Goal: Transaction & Acquisition: Purchase product/service

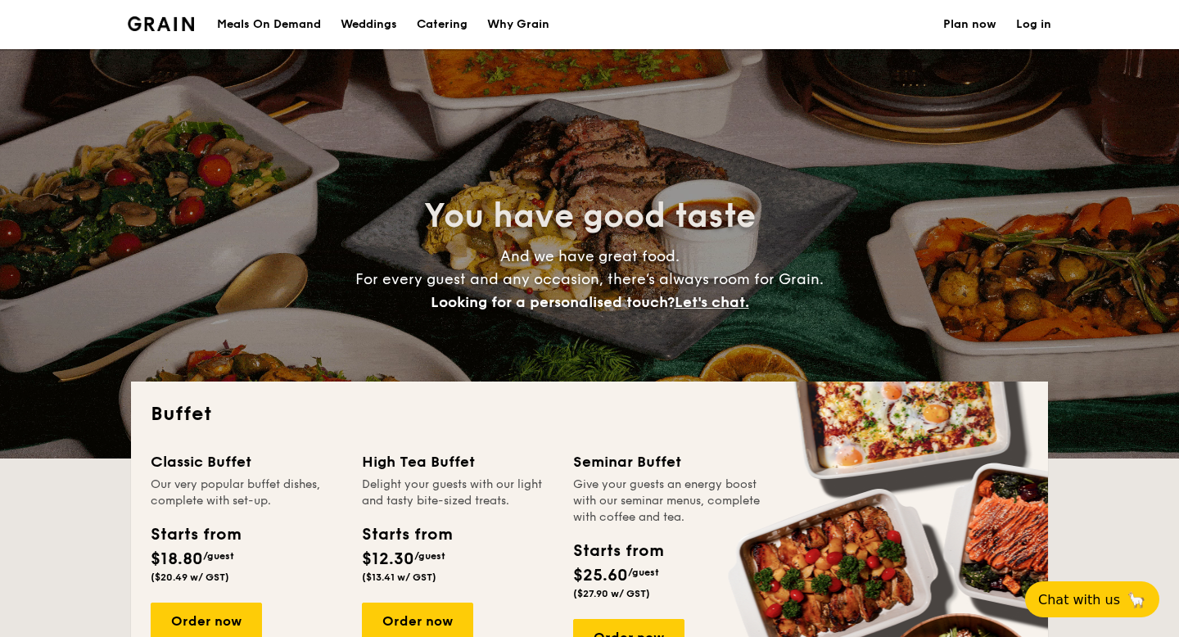
select select
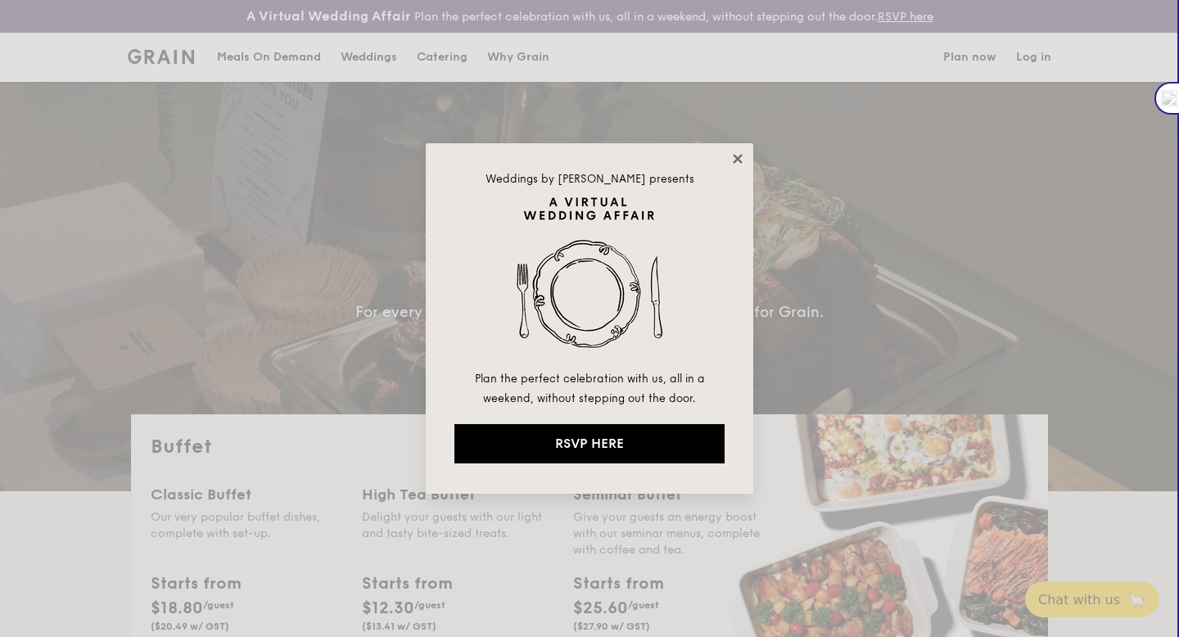
click at [737, 162] on icon at bounding box center [737, 158] width 15 height 15
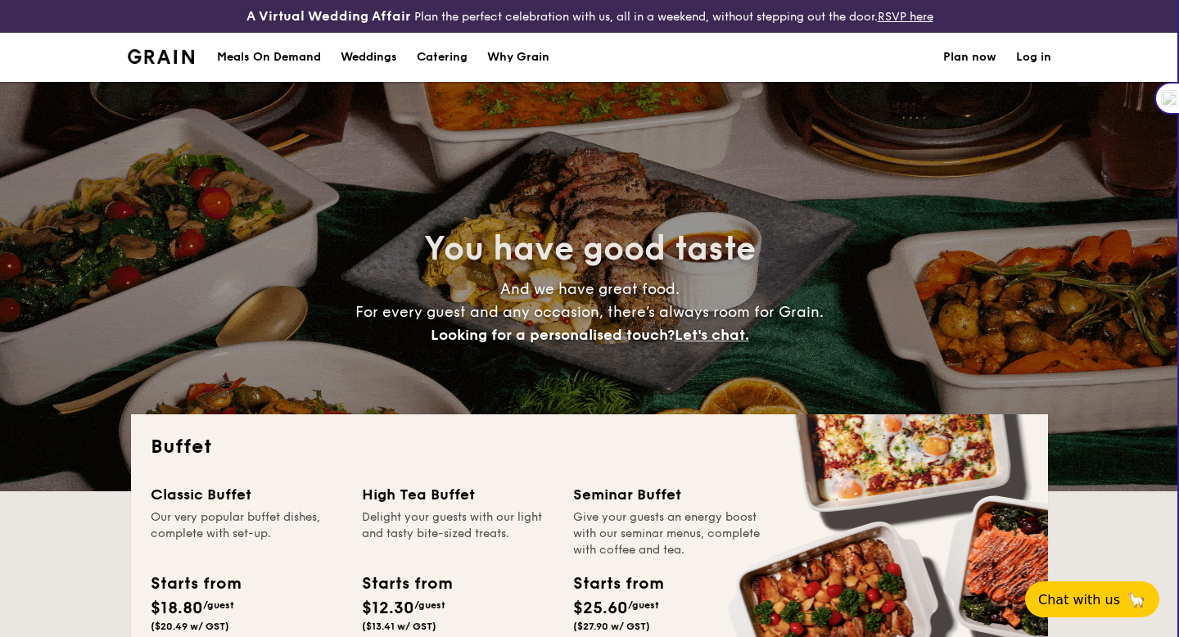
click at [737, 162] on div "You have good taste And we have great food. For every guest and any occasion, t…" at bounding box center [589, 286] width 917 height 409
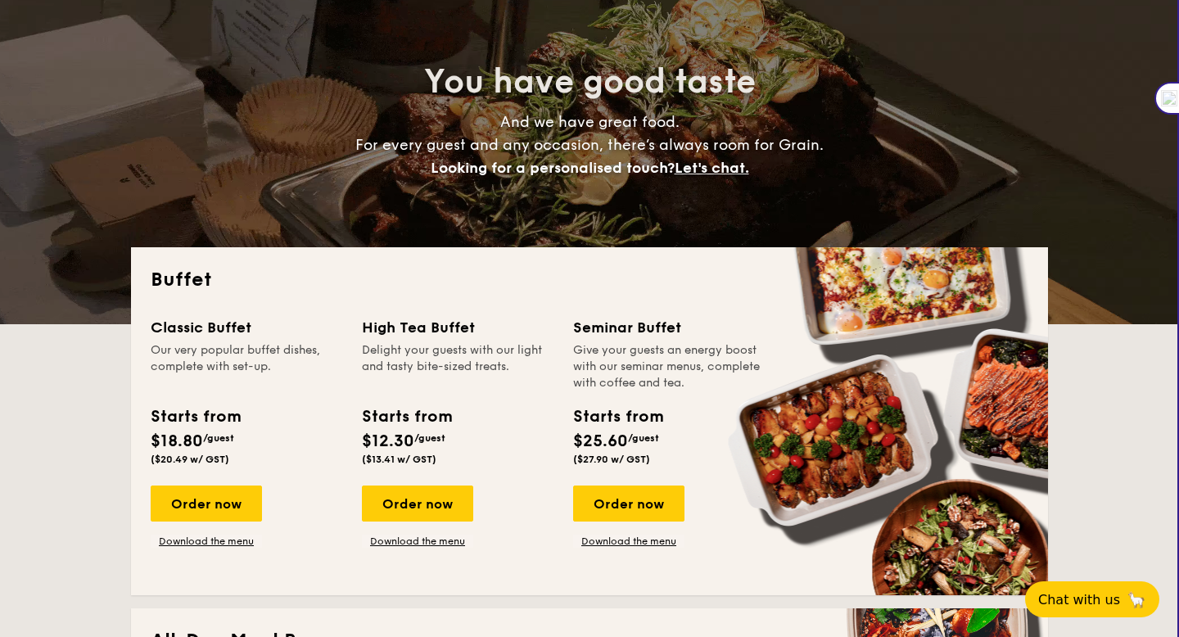
scroll to position [169, 0]
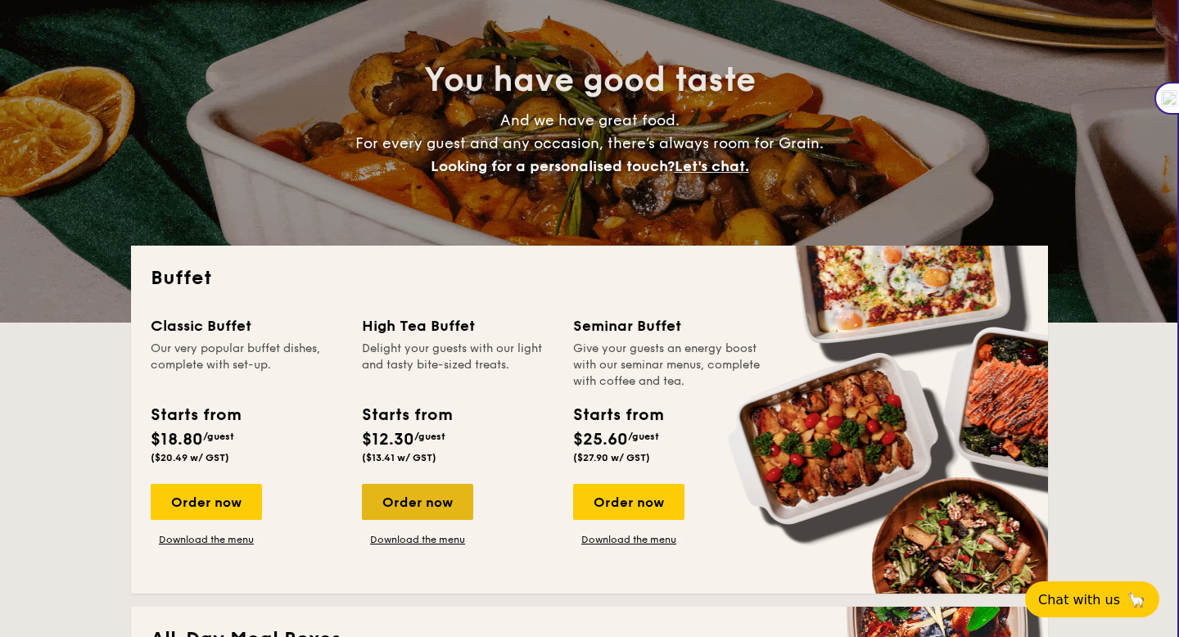
click at [424, 494] on div "Order now" at bounding box center [417, 502] width 111 height 36
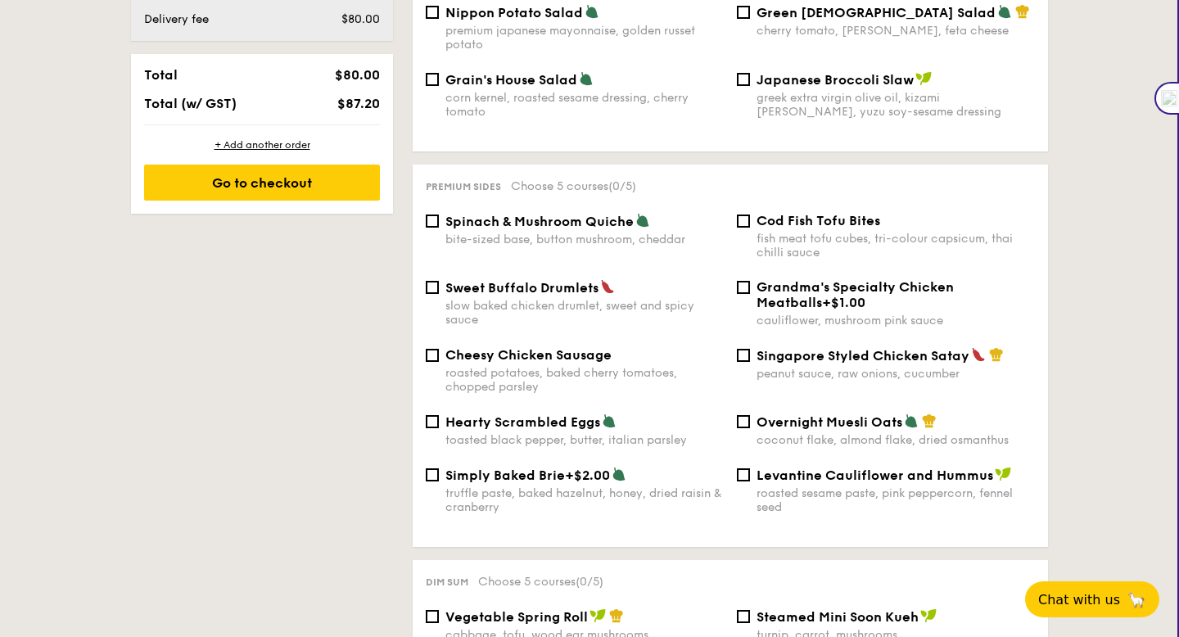
scroll to position [982, 0]
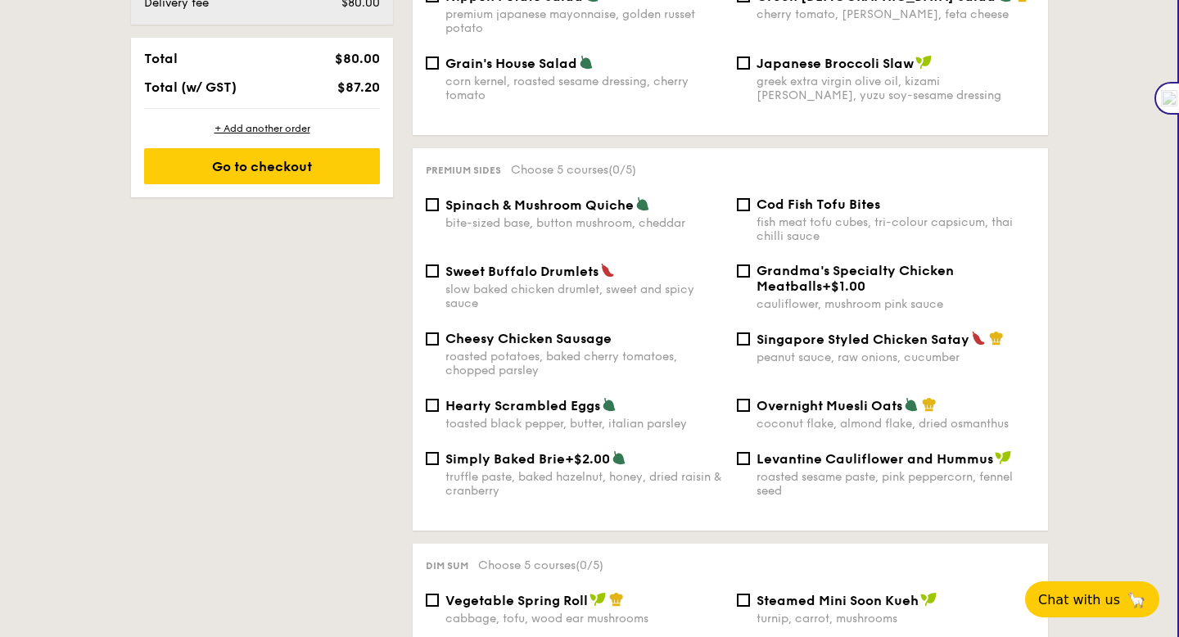
click at [782, 218] on div "fish meat tofu cubes, tri-colour capsicum, thai chilli sauce" at bounding box center [896, 229] width 278 height 28
click at [750, 211] on input "Cod Fish Tofu Bites fish meat tofu cubes, tri-colour capsicum, thai chilli sauce" at bounding box center [743, 204] width 13 height 13
checkbox input "true"
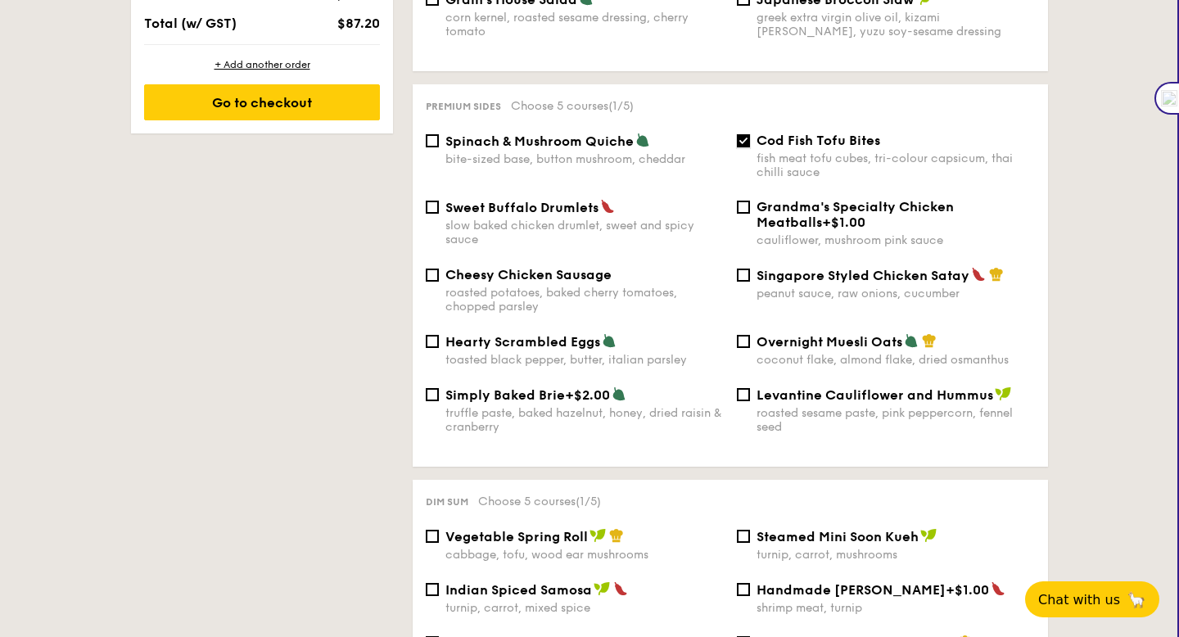
scroll to position [1058, 0]
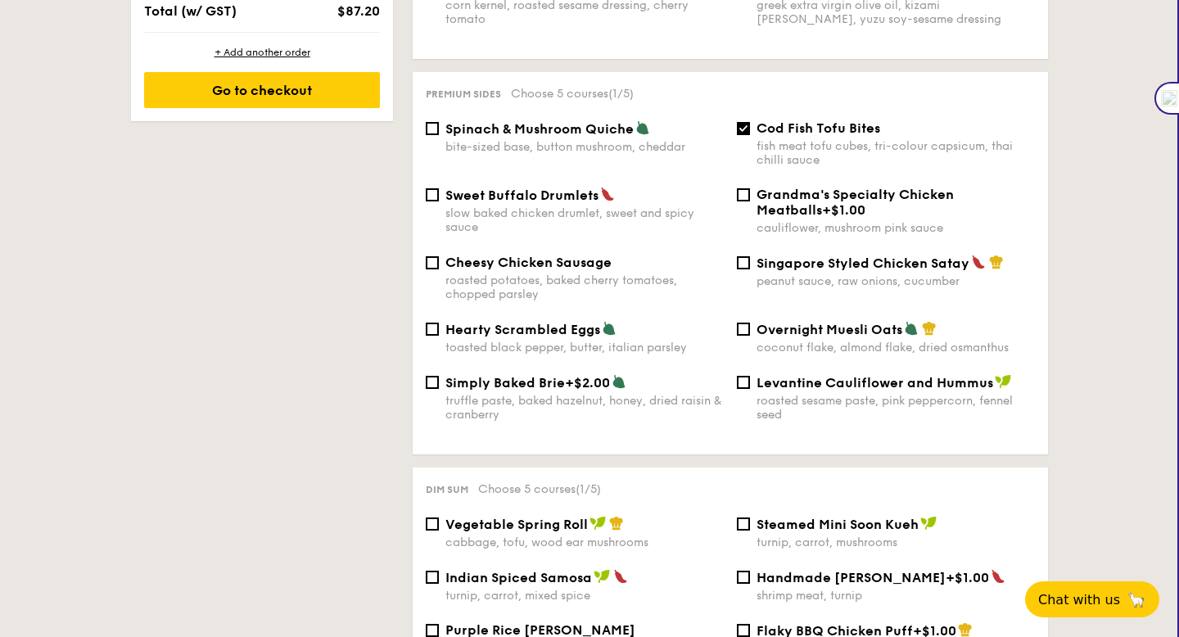
click at [608, 398] on div "truffle paste, baked hazelnut, honey, dried raisin & cranberry" at bounding box center [584, 408] width 278 height 28
click at [439, 389] on input "Simply Baked Brie +$2.00 truffle paste, baked hazelnut, honey, dried raisin & c…" at bounding box center [432, 382] width 13 height 13
checkbox input "true"
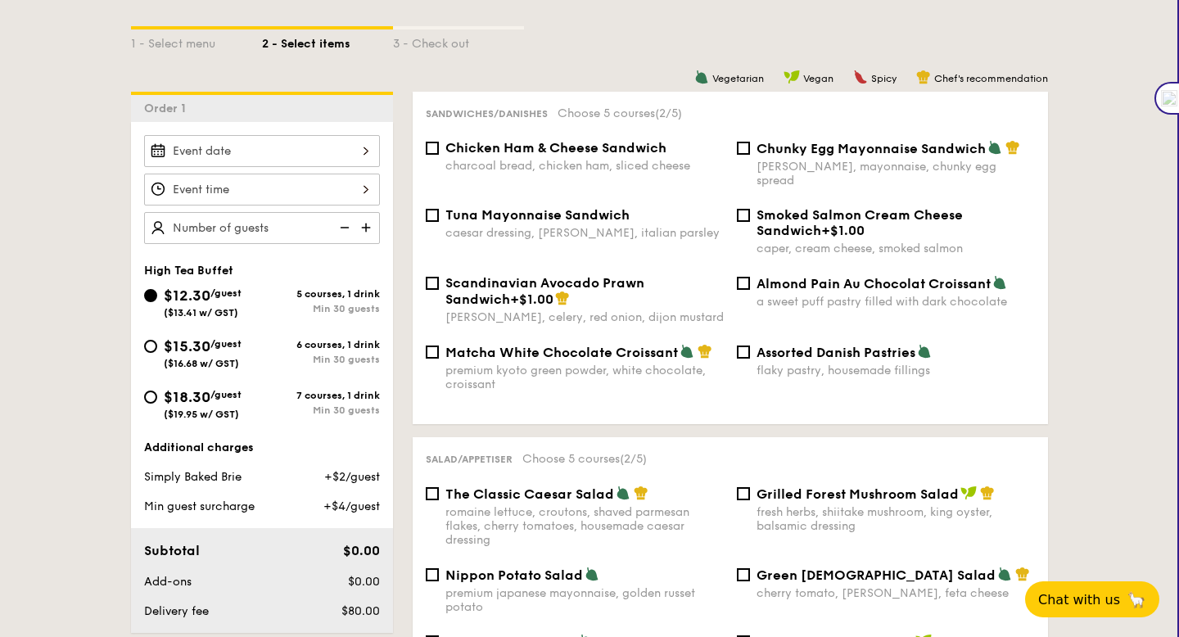
scroll to position [400, 0]
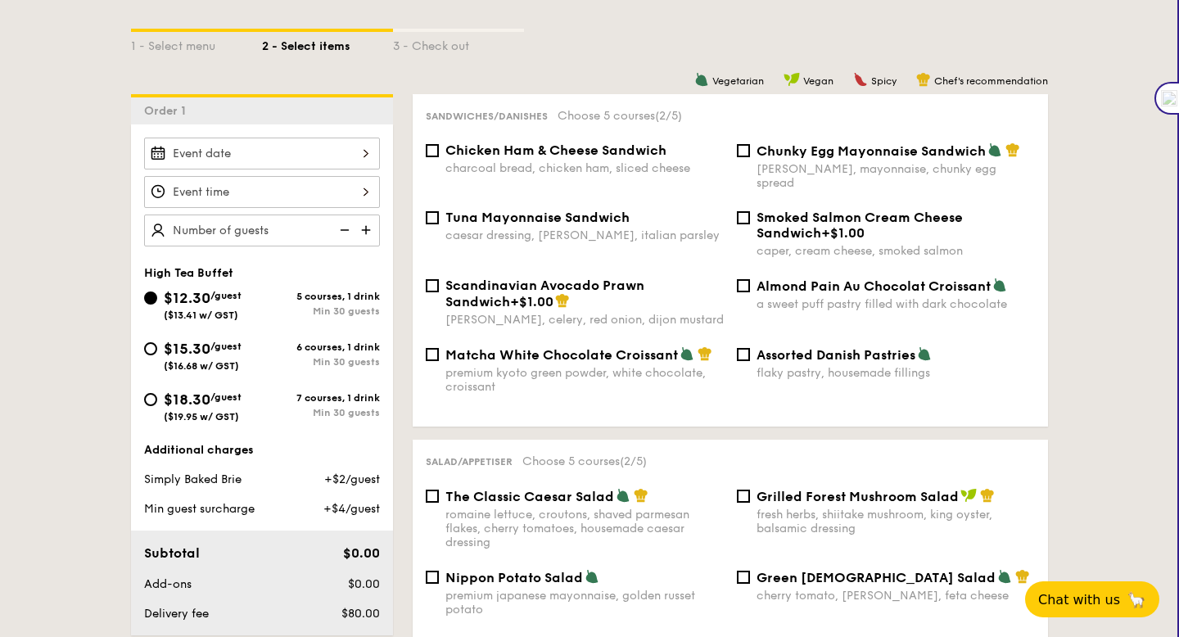
click at [615, 366] on div "premium kyoto green powder, white chocolate, croissant" at bounding box center [584, 380] width 278 height 28
click at [439, 359] on input "Matcha White Chocolate Croissant premium kyoto green powder, white chocolate, c…" at bounding box center [432, 354] width 13 height 13
checkbox input "true"
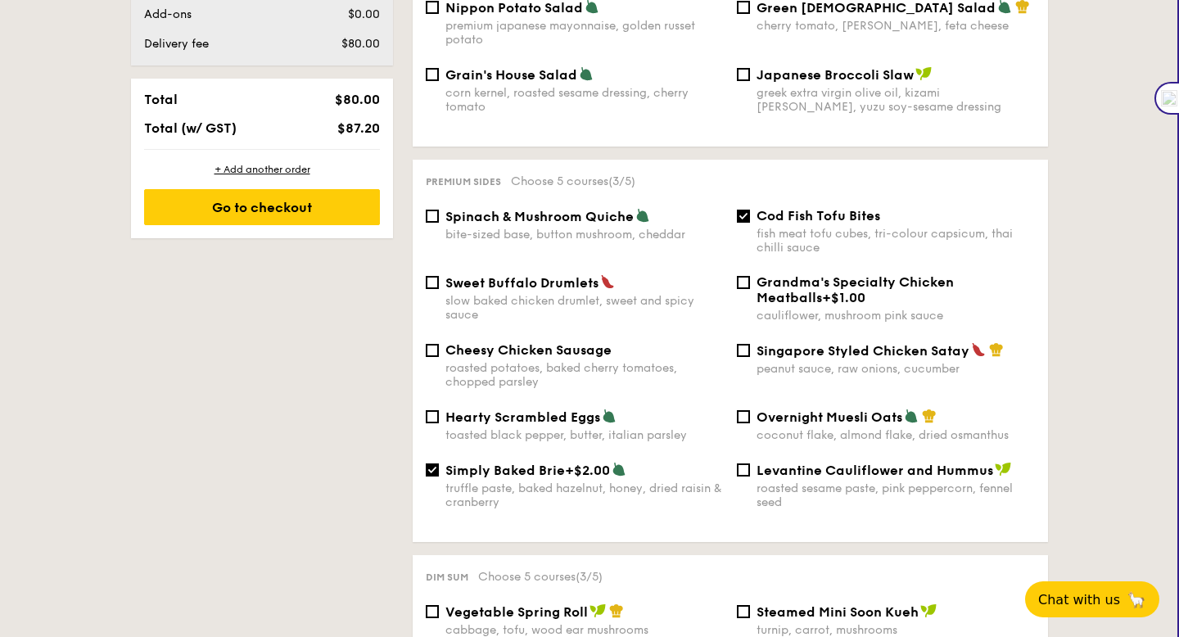
scroll to position [976, 0]
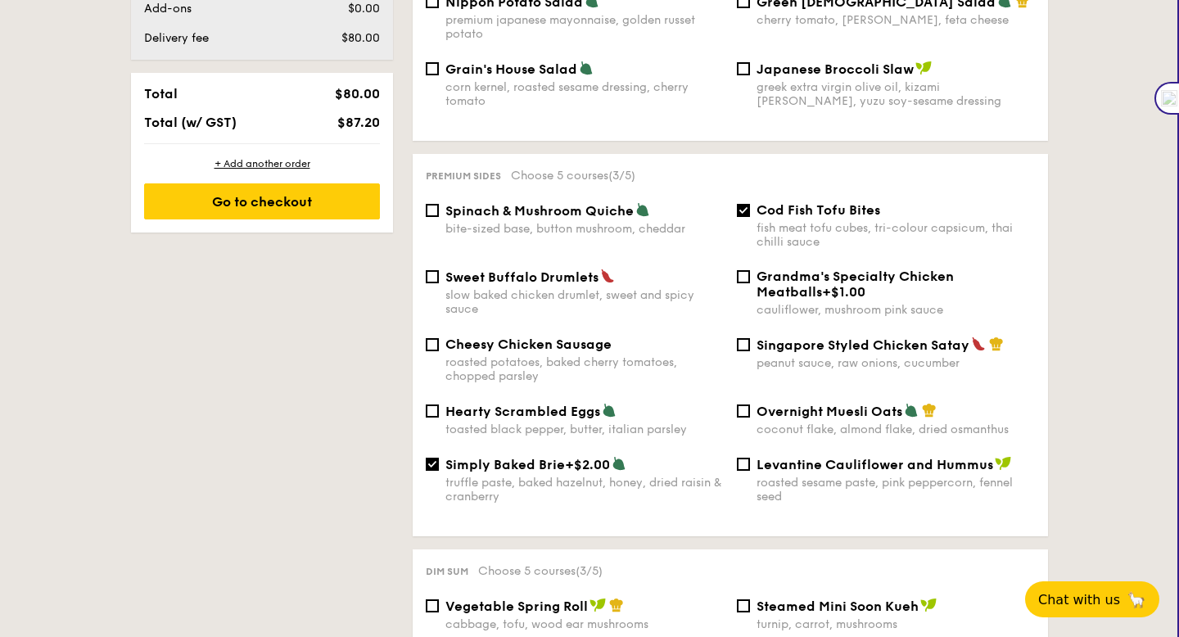
click at [801, 208] on span "Cod Fish Tofu Bites" at bounding box center [819, 210] width 124 height 16
click at [750, 208] on input "Cod Fish Tofu Bites fish meat tofu cubes, tri-colour capsicum, thai chilli sauce" at bounding box center [743, 210] width 13 height 13
click at [735, 208] on div "Cod Fish Tofu Bites fish meat tofu cubes, tri-colour capsicum, thai chilli sauce" at bounding box center [885, 225] width 311 height 47
click at [746, 206] on input "Cod Fish Tofu Bites fish meat tofu cubes, tri-colour capsicum, thai chilli sauce" at bounding box center [743, 210] width 13 height 13
checkbox input "true"
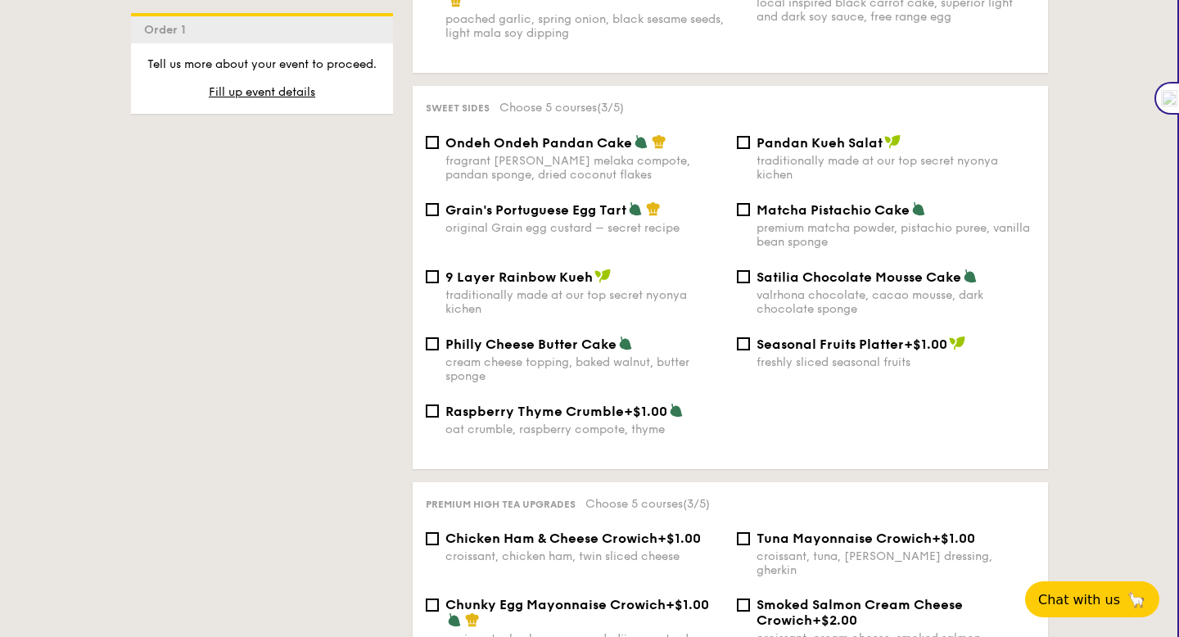
scroll to position [1767, 0]
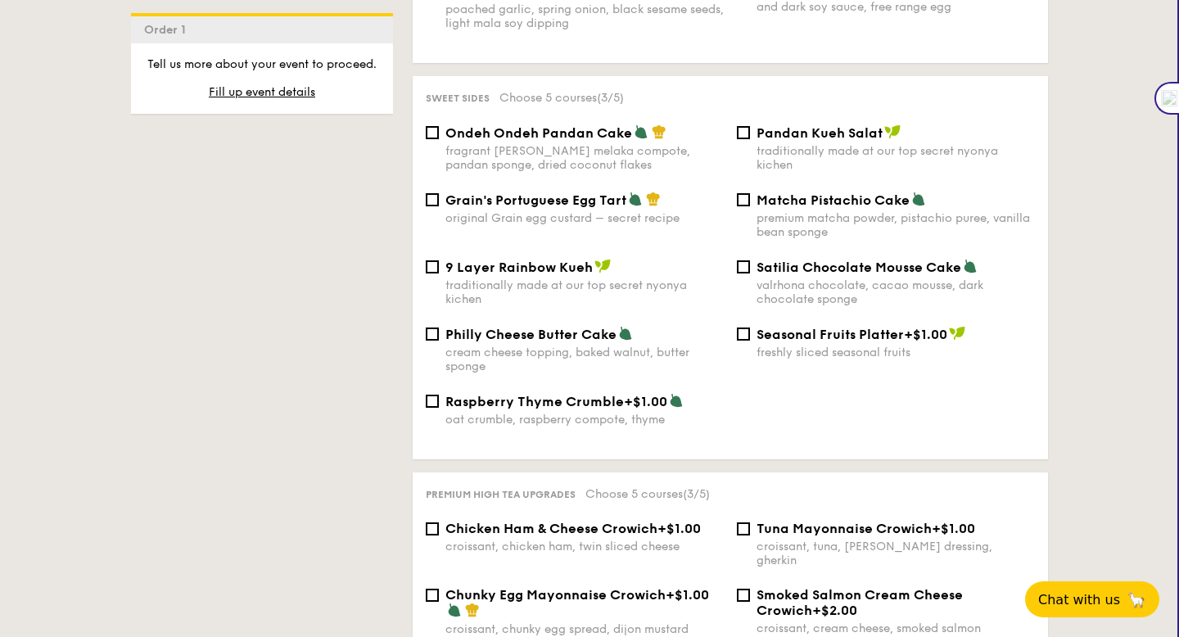
click at [594, 199] on span "Grain's Portuguese Egg Tart" at bounding box center [535, 200] width 181 height 16
click at [439, 199] on input "Grain's Portuguese Egg Tart original Grain egg custard – secret recipe" at bounding box center [432, 199] width 13 height 13
checkbox input "true"
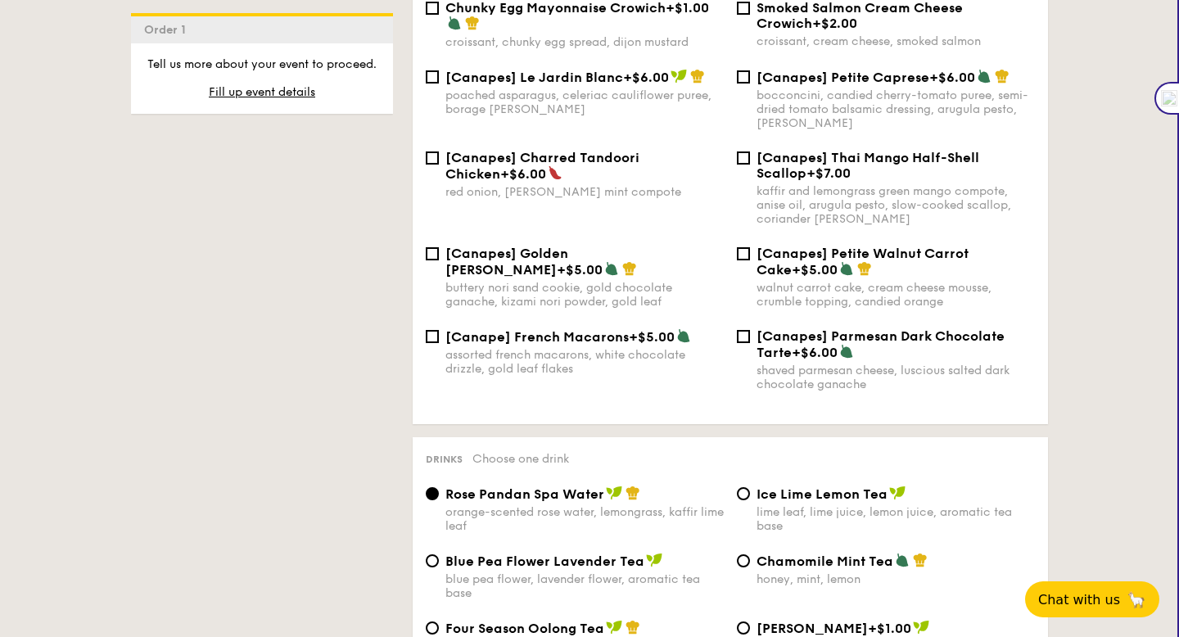
scroll to position [2647, 0]
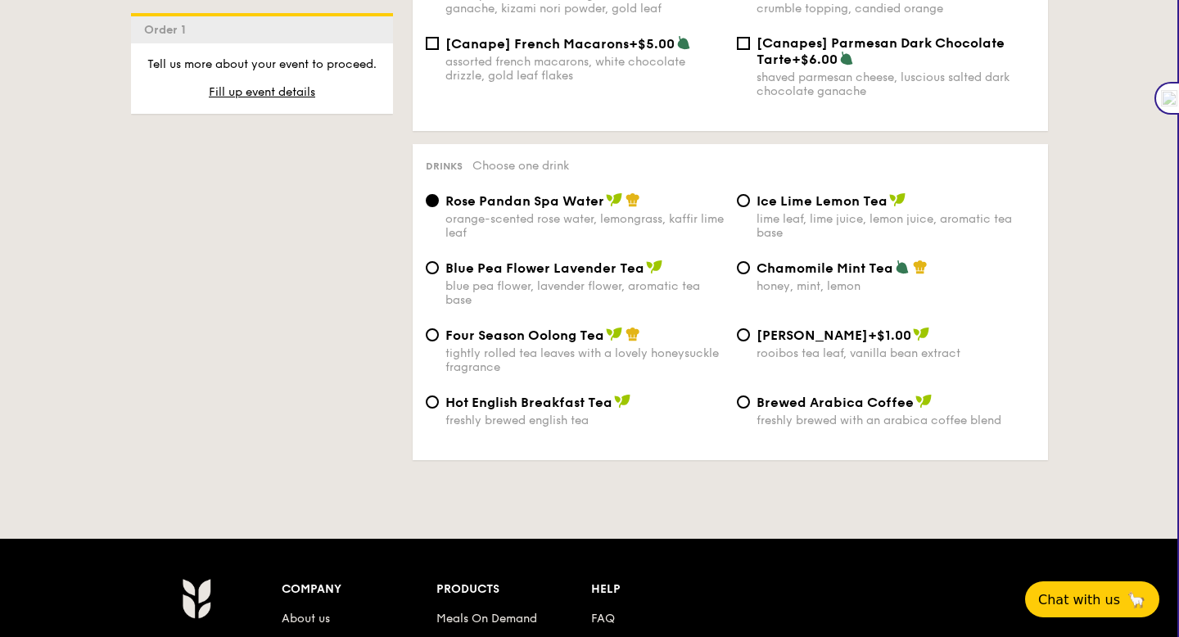
click at [831, 227] on div "lime leaf, lime juice, lemon juice, aromatic tea base" at bounding box center [896, 226] width 278 height 28
click at [750, 207] on input "Ice Lime Lemon Tea lime leaf, lime juice, lemon juice, aromatic tea base" at bounding box center [743, 200] width 13 height 13
radio input "true"
click at [603, 261] on span "Blue Pea Flower Lavender Tea" at bounding box center [544, 268] width 199 height 16
click at [439, 261] on input "Blue Pea Flower Lavender Tea blue pea flower, lavender flower, aromatic tea base" at bounding box center [432, 267] width 13 height 13
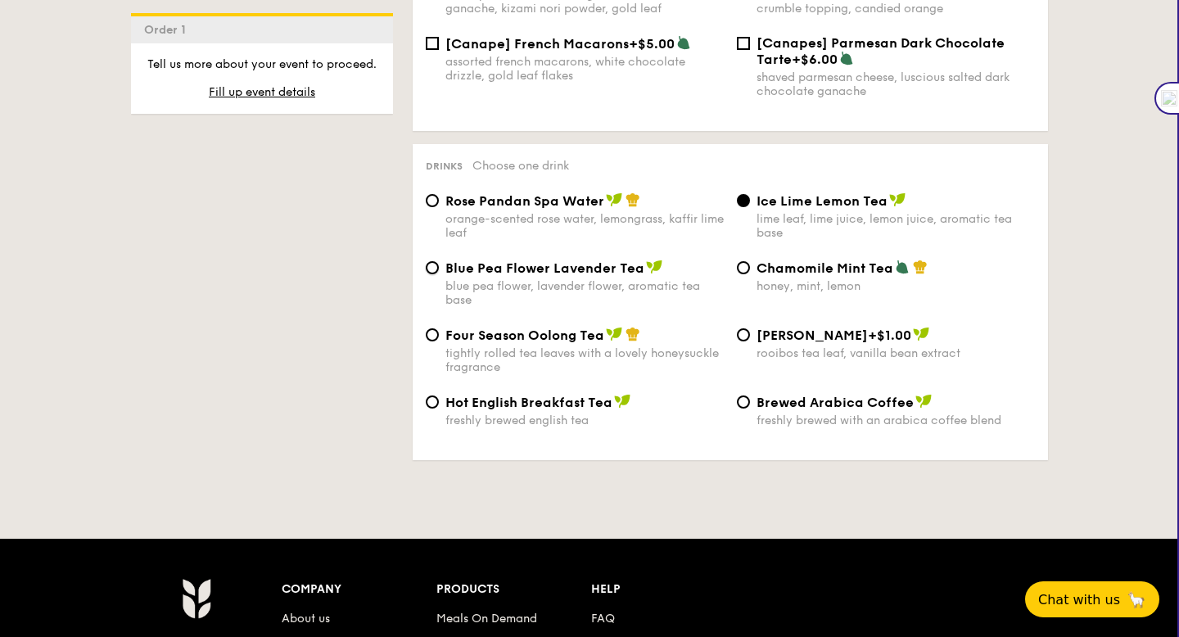
radio input "true"
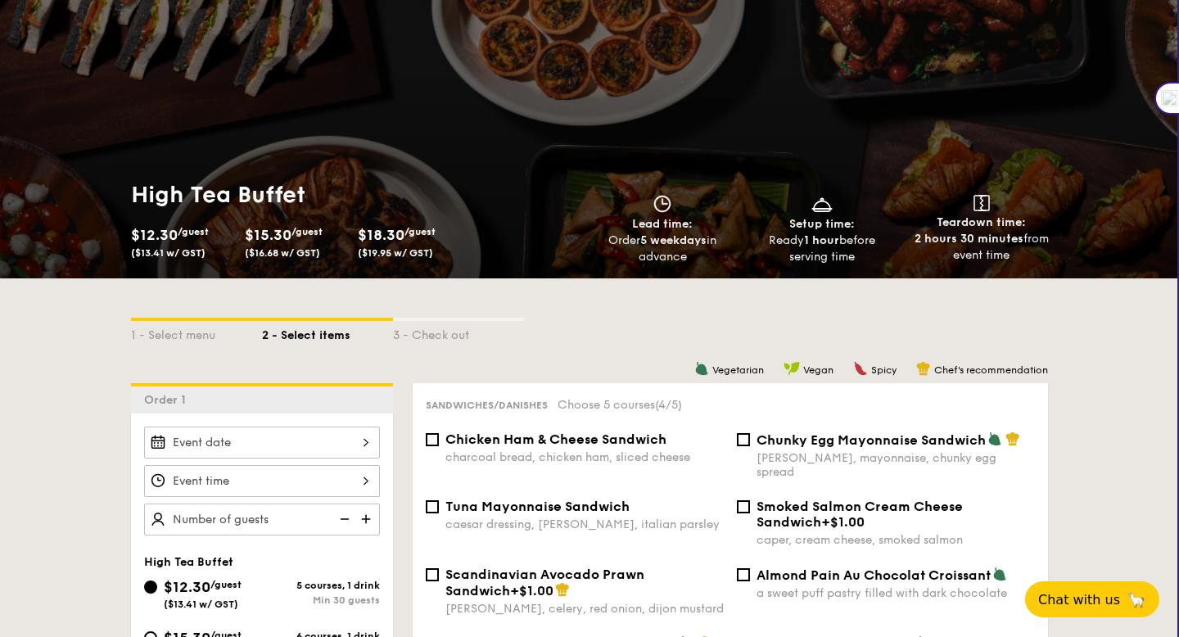
scroll to position [139, 0]
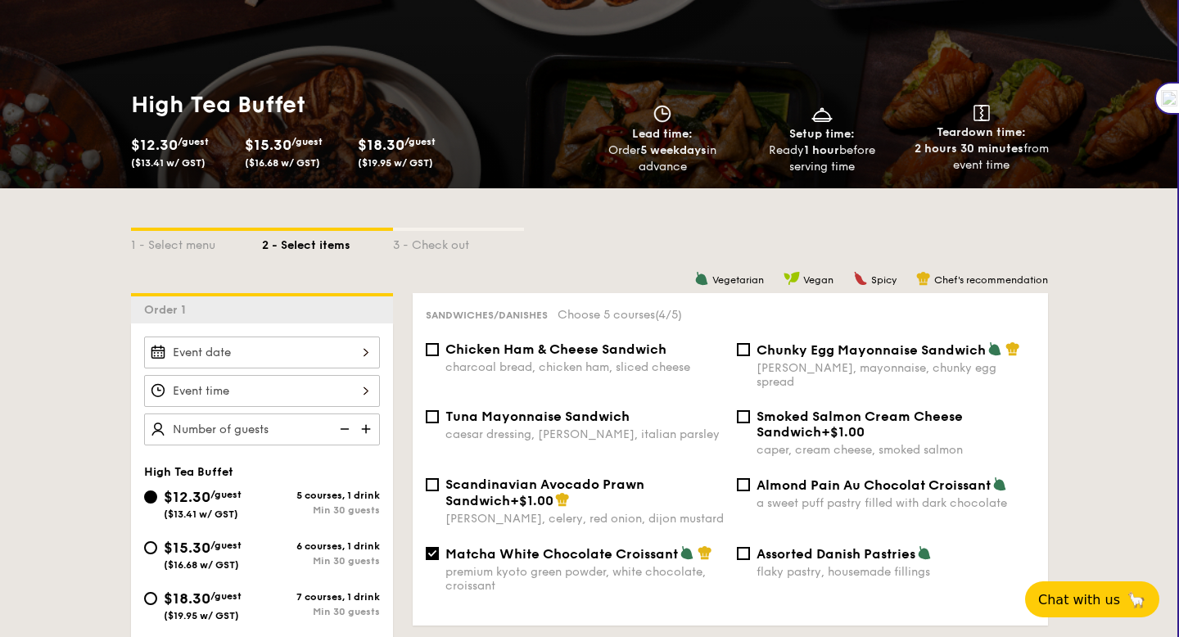
select select
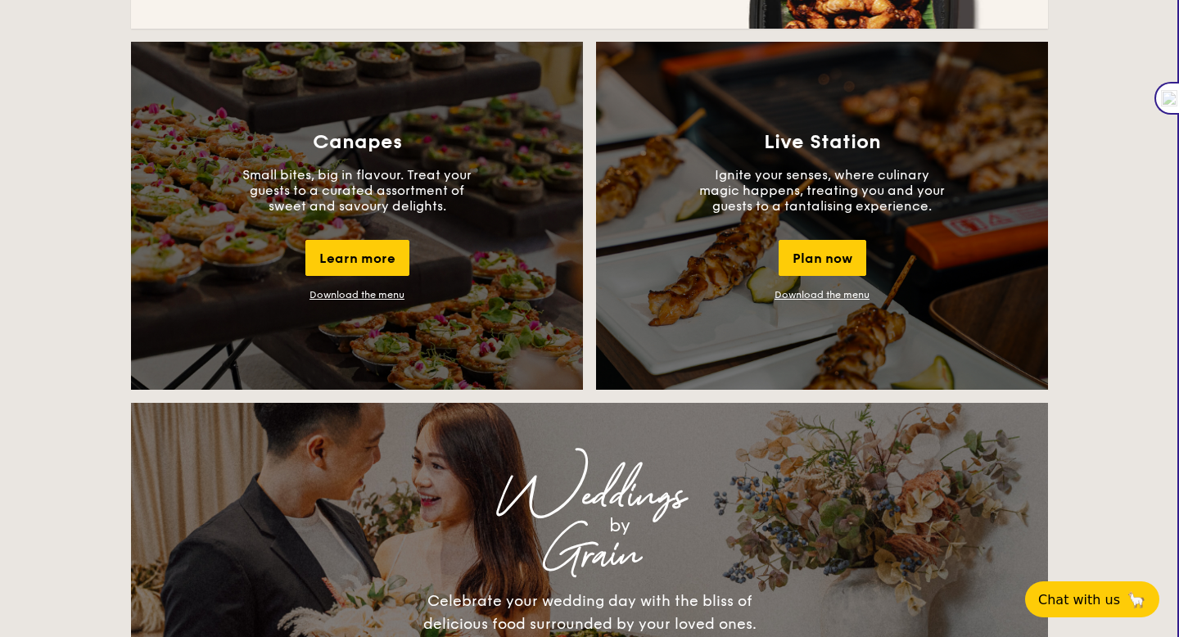
scroll to position [1462, 0]
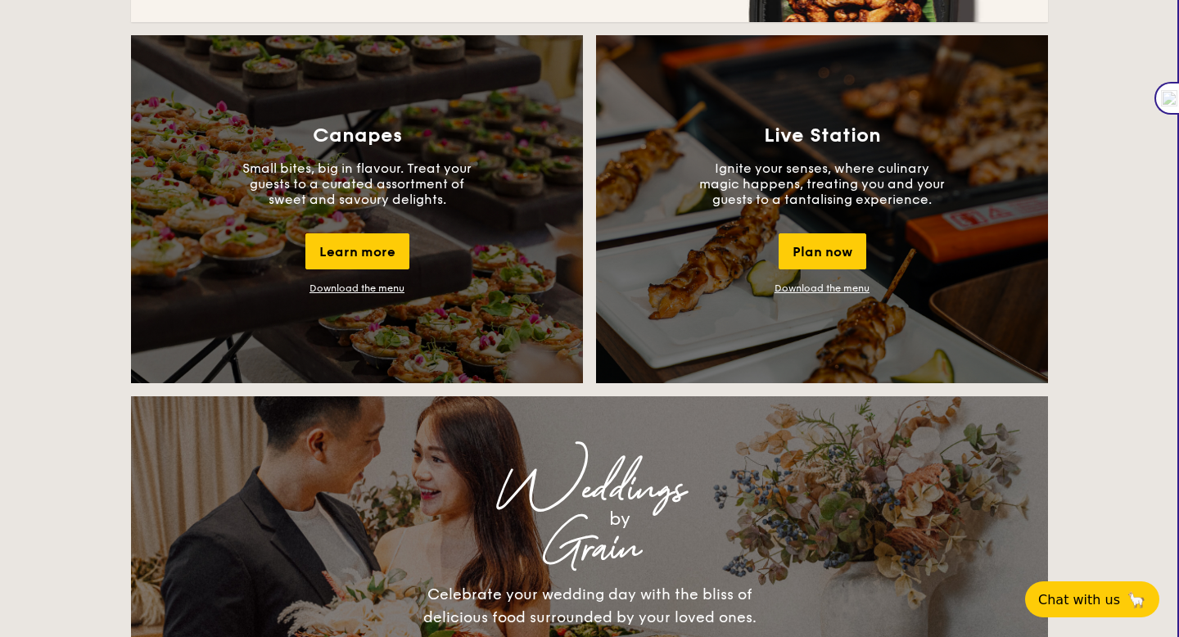
click at [833, 282] on link "Download the menu" at bounding box center [822, 287] width 95 height 11
